Goal: Find contact information: Find contact information

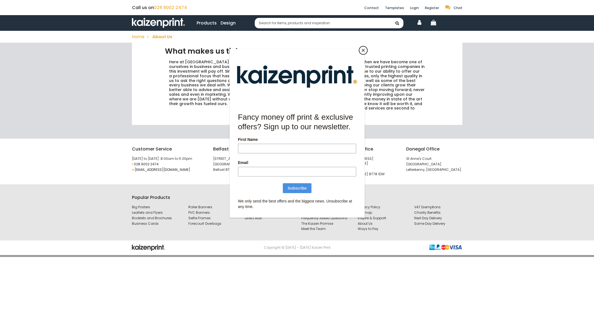
drag, startPoint x: 364, startPoint y: 50, endPoint x: 371, endPoint y: 50, distance: 7.2
click at [364, 50] on button "Close" at bounding box center [363, 50] width 8 height 8
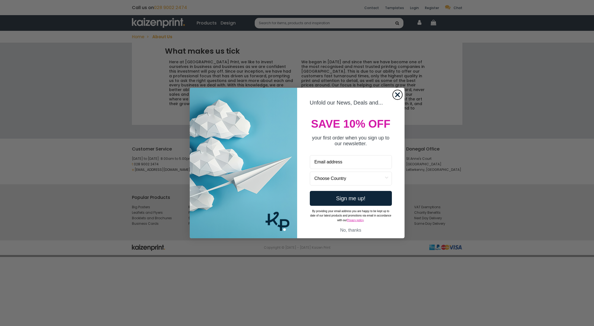
click at [399, 94] on circle "Close dialog" at bounding box center [397, 94] width 9 height 9
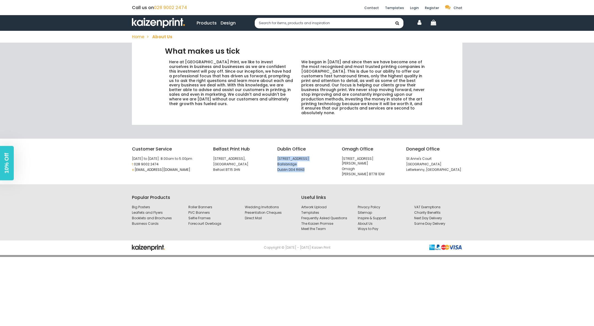
drag, startPoint x: 305, startPoint y: 166, endPoint x: 278, endPoint y: 155, distance: 29.9
click at [278, 155] on div "Dublin Office 44 Northumberland Road Ballsbridge Dublin D04 R6N3" at bounding box center [305, 159] width 56 height 26
copy div "44 Northumberland Road Ballsbridge Dublin D04 R6N3"
drag, startPoint x: 370, startPoint y: 166, endPoint x: 342, endPoint y: 156, distance: 30.1
click at [342, 156] on div "Omagh Office 10-14 John Street Omagh Tyrone BT78 1DW" at bounding box center [370, 162] width 64 height 32
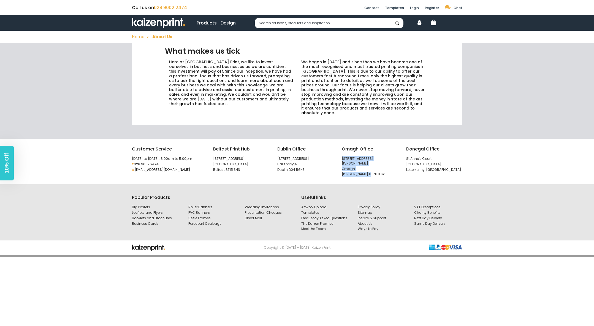
copy div "10-14 John Street Omagh Tyrone BT78 1DW"
drag, startPoint x: 442, startPoint y: 166, endPoint x: 407, endPoint y: 155, distance: 36.8
click at [407, 155] on div "Donegal Office St Anne's Court High Road Letterkenny, Donegal" at bounding box center [434, 159] width 56 height 26
copy div "St Anne's Court High Road Letterkenny, Donegal"
click at [321, 227] on link "Meet the Team" at bounding box center [325, 229] width 48 height 5
